Goal: Find contact information: Find contact information

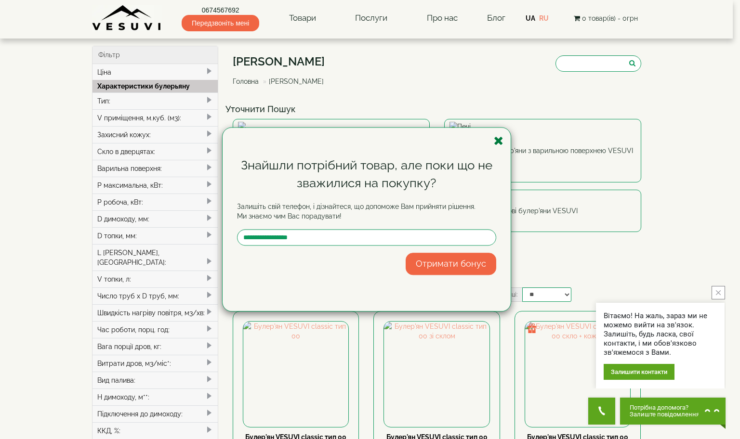
click at [494, 135] on icon "button" at bounding box center [499, 141] width 10 height 12
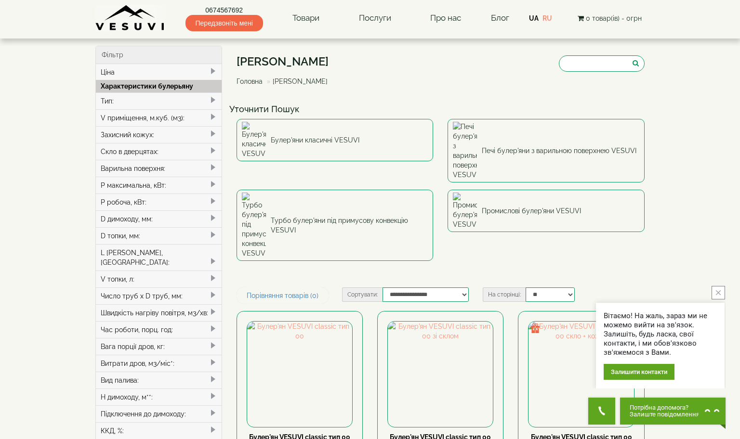
click at [226, 7] on link "0674567692" at bounding box center [225, 10] width 78 height 10
click at [415, 322] on img at bounding box center [440, 374] width 105 height 105
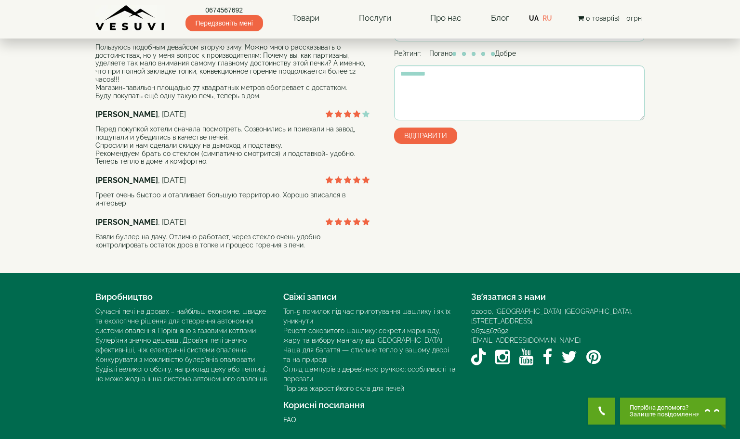
scroll to position [819, 0]
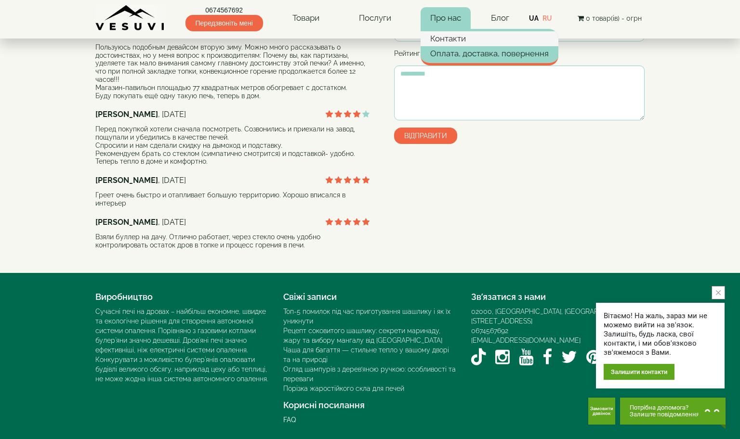
click at [450, 38] on link "Контакти" at bounding box center [490, 38] width 138 height 14
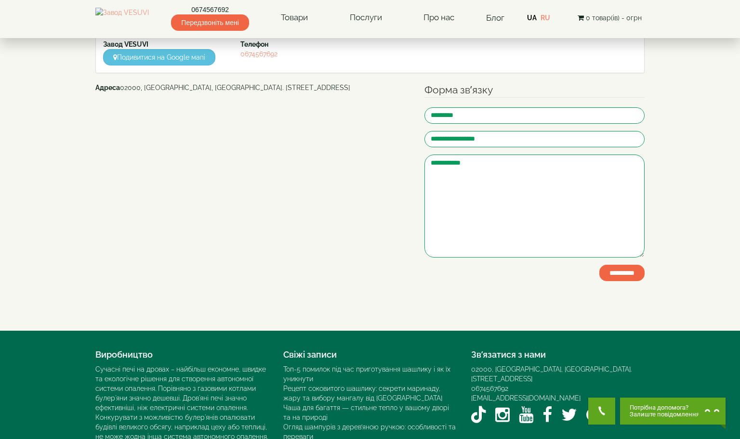
scroll to position [48, 0]
